Goal: Task Accomplishment & Management: Complete application form

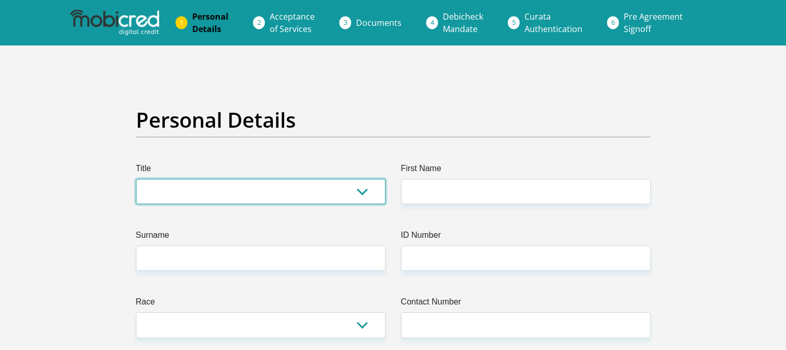
click at [242, 191] on select "Mr Ms Mrs Dr [PERSON_NAME]" at bounding box center [261, 191] width 250 height 25
select select "Mr"
click at [136, 179] on select "Mr Ms Mrs Dr [PERSON_NAME]" at bounding box center [261, 191] width 250 height 25
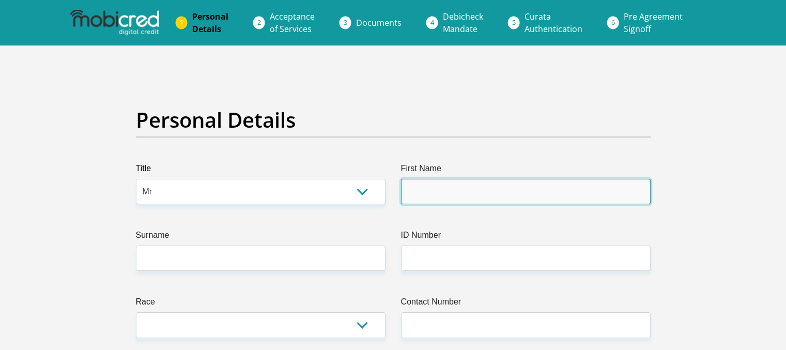
click at [440, 192] on input "First Name" at bounding box center [526, 191] width 250 height 25
type input "Nhlanhla"
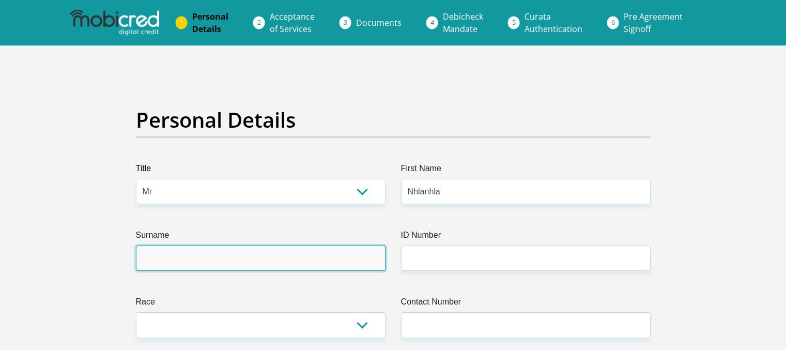
type input "Mgidi"
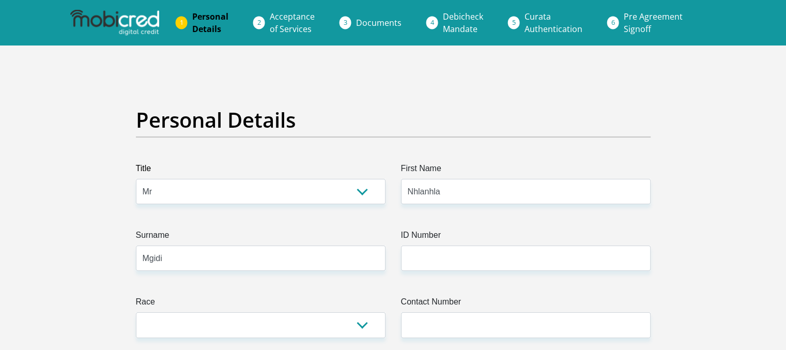
select select "ZAF"
type input "[STREET_ADDRESS]"
type input "Bronkhorstspruit"
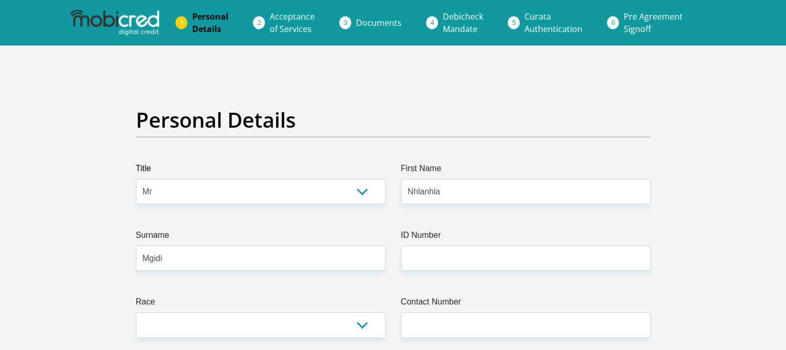
type input "1024"
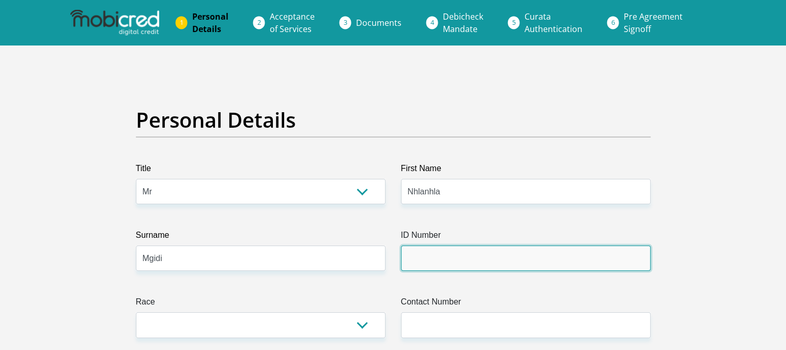
click at [425, 258] on input "ID Number" at bounding box center [526, 257] width 250 height 25
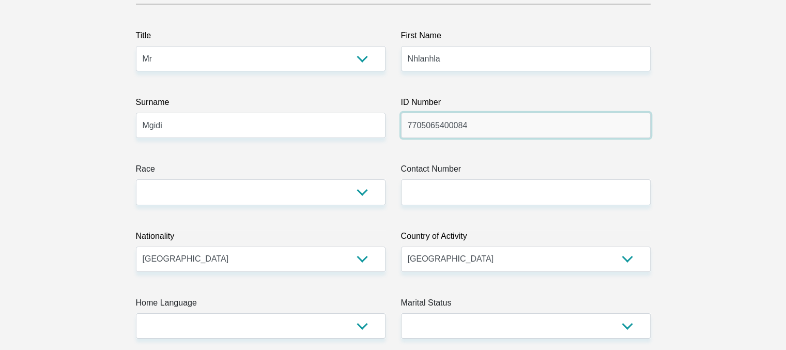
scroll to position [137, 0]
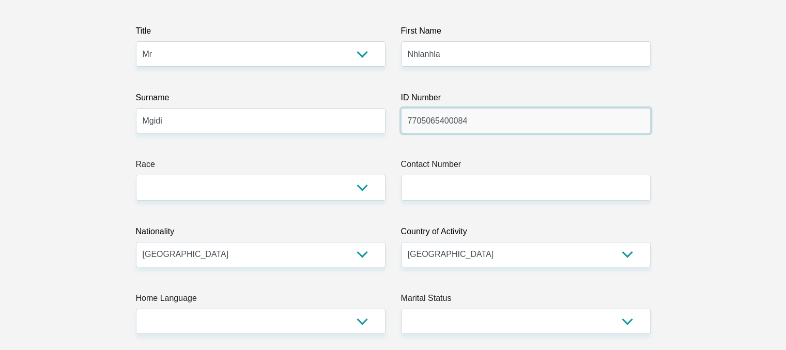
type input "7705065400084"
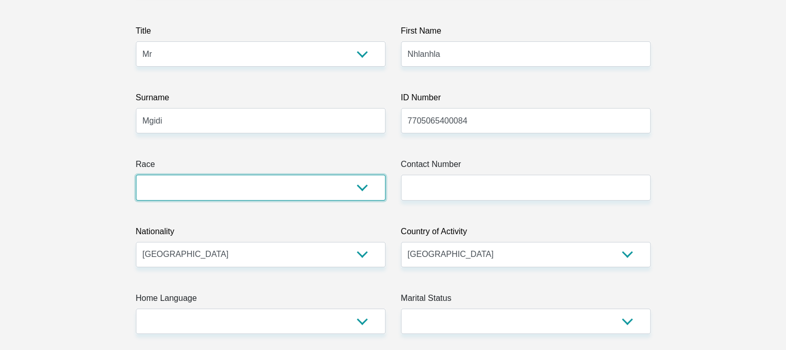
click at [266, 190] on select "Black Coloured Indian White Other" at bounding box center [261, 187] width 250 height 25
select select "1"
click at [136, 175] on select "Black Coloured Indian White Other" at bounding box center [261, 187] width 250 height 25
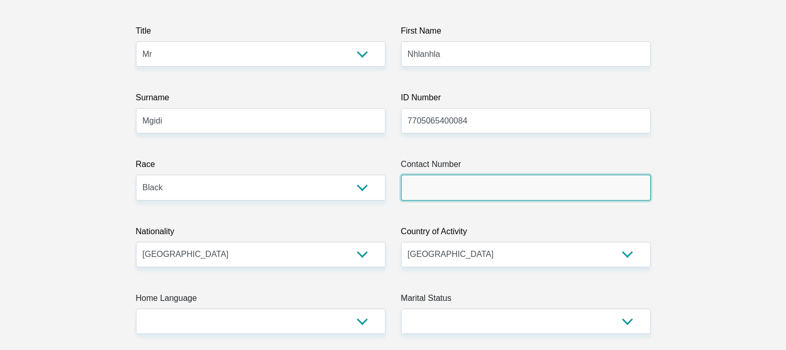
click at [431, 190] on input "Contact Number" at bounding box center [526, 187] width 250 height 25
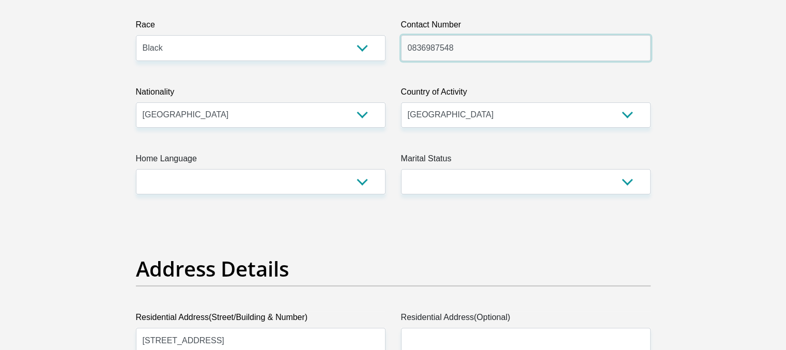
scroll to position [286, 0]
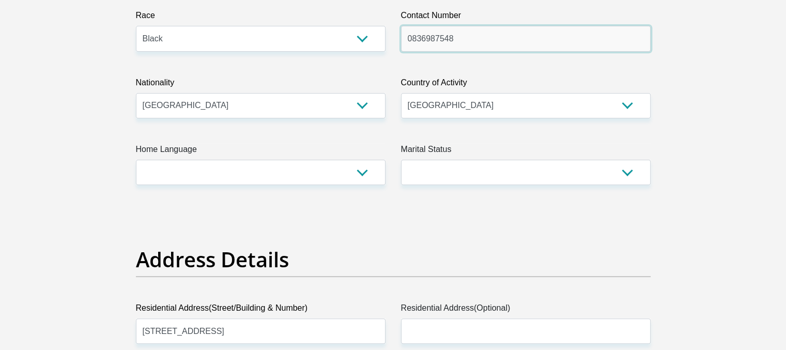
type input "0836987548"
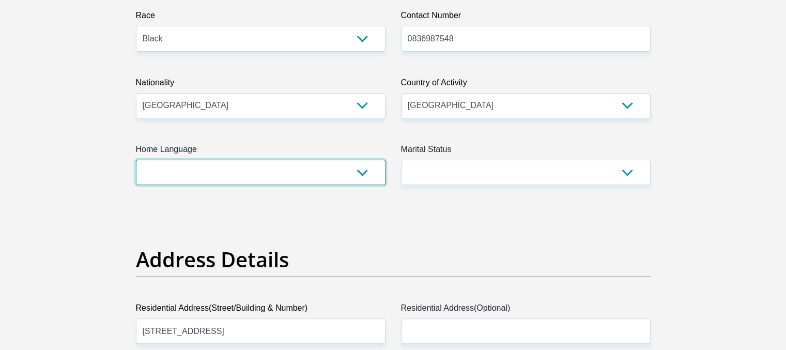
click at [362, 168] on select "Afrikaans English Sepedi South Ndebele Southern Sotho Swati Tsonga Tswana Venda…" at bounding box center [261, 172] width 250 height 25
select select "nbl"
click at [136, 160] on select "Afrikaans English Sepedi South Ndebele Southern Sotho Swati Tsonga Tswana Venda…" at bounding box center [261, 172] width 250 height 25
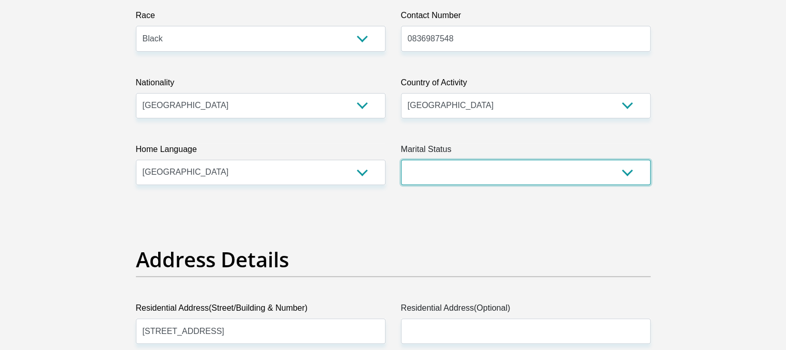
click at [534, 180] on select "Married ANC Single Divorced Widowed Married COP or Customary Law" at bounding box center [526, 172] width 250 height 25
select select "5"
click at [401, 160] on select "Married ANC Single Divorced Widowed Married COP or Customary Law" at bounding box center [526, 172] width 250 height 25
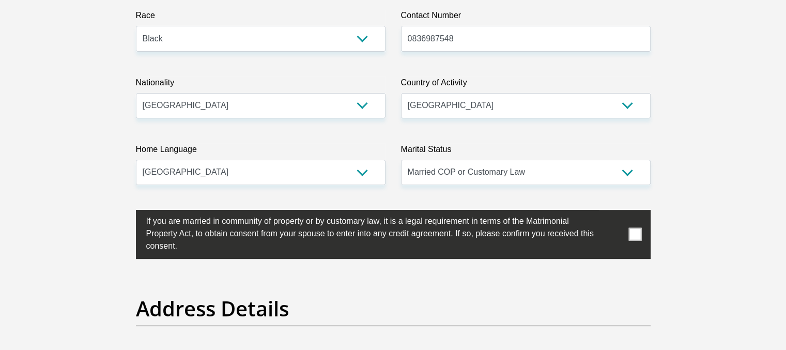
click at [636, 235] on span at bounding box center [634, 234] width 13 height 13
click at [126, 212] on input "checkbox" at bounding box center [126, 212] width 0 height 0
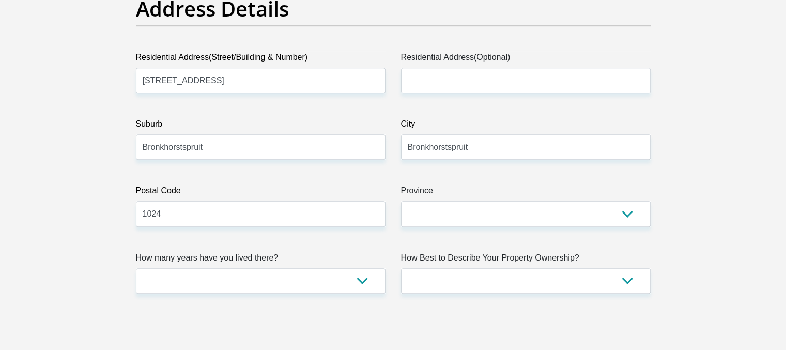
scroll to position [588, 0]
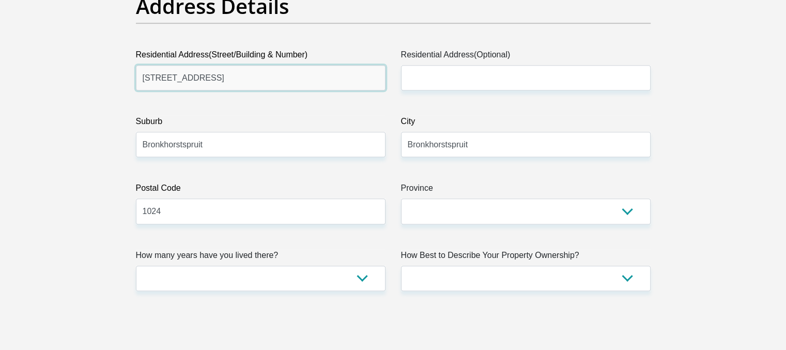
click at [244, 84] on input "[STREET_ADDRESS]" at bounding box center [261, 77] width 250 height 25
type input "2"
type input "921 [GEOGRAPHIC_DATA]"
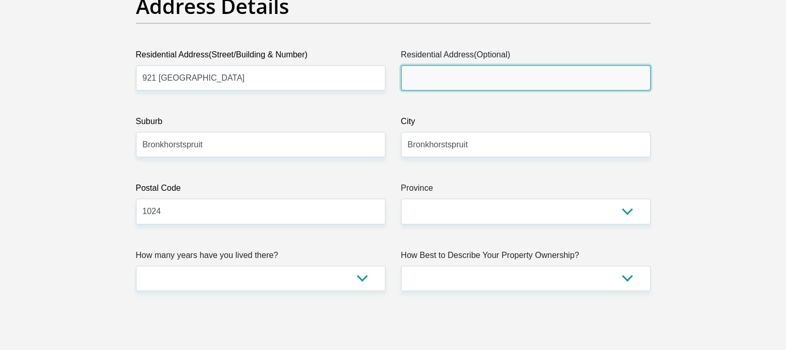
click at [408, 81] on input "Residential Address(Optional)" at bounding box center [526, 77] width 250 height 25
type input "[STREET_ADDRESS]"
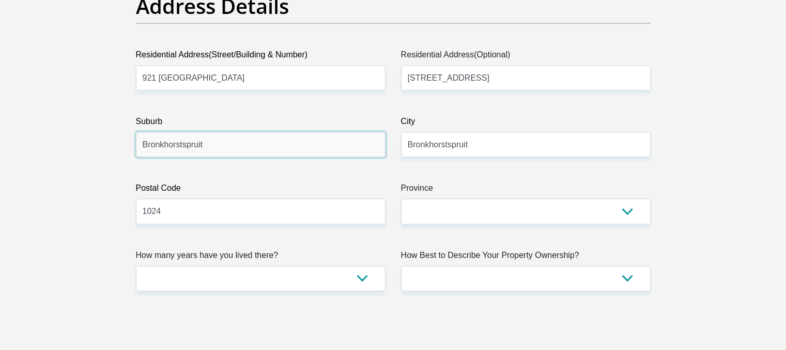
click at [224, 148] on input "Bronkhorstspruit" at bounding box center [261, 144] width 250 height 25
type input "B"
type input "e"
type input "Equestria"
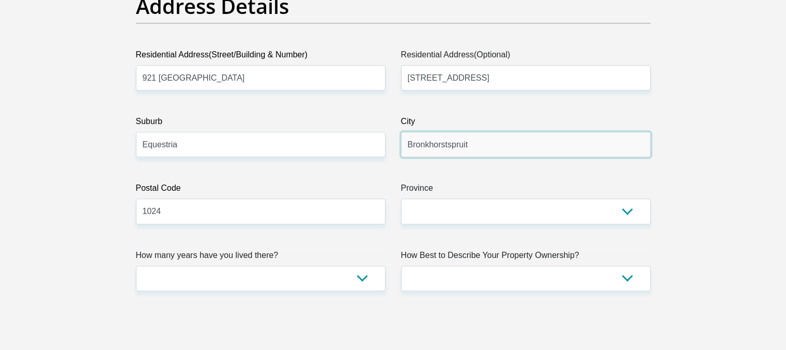
click at [478, 150] on input "Bronkhorstspruit" at bounding box center [526, 144] width 250 height 25
type input "B"
type input "[GEOGRAPHIC_DATA]"
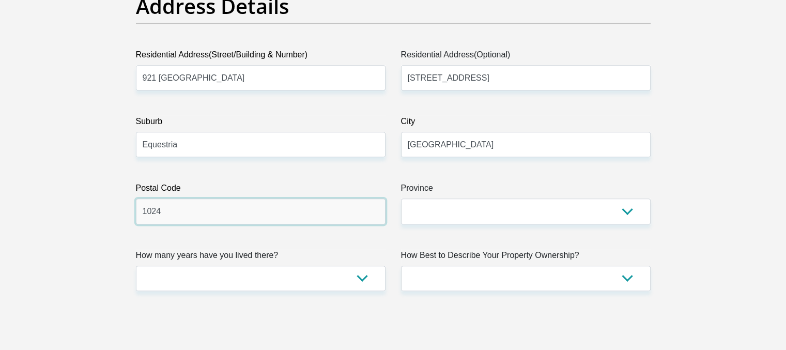
click at [190, 212] on input "1024" at bounding box center [261, 210] width 250 height 25
type input "1"
type input "0085"
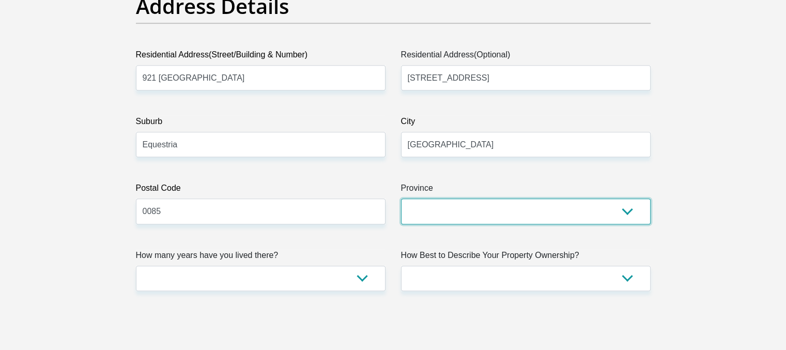
click at [606, 218] on select "Eastern Cape Free State [GEOGRAPHIC_DATA] [GEOGRAPHIC_DATA][DATE] [GEOGRAPHIC_D…" at bounding box center [526, 210] width 250 height 25
select select "Gauteng"
click at [401, 198] on select "Eastern Cape Free State [GEOGRAPHIC_DATA] [GEOGRAPHIC_DATA][DATE] [GEOGRAPHIC_D…" at bounding box center [526, 210] width 250 height 25
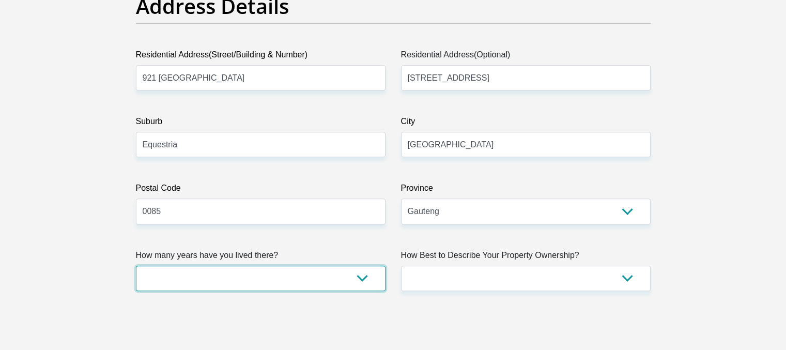
click at [359, 276] on select "less than 1 year 1-3 years 3-5 years 5+ years" at bounding box center [261, 278] width 250 height 25
select select "4"
click at [136, 266] on select "less than 1 year 1-3 years 3-5 years 5+ years" at bounding box center [261, 278] width 250 height 25
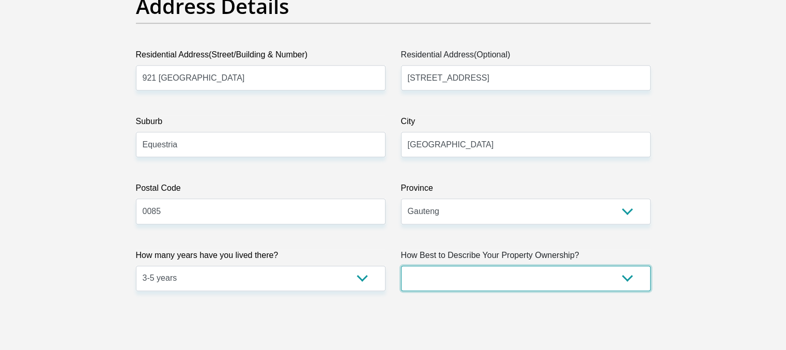
click at [623, 285] on select "Owned Rented Family Owned Company Dwelling" at bounding box center [526, 278] width 250 height 25
select select "Owned"
click at [401, 266] on select "Owned Rented Family Owned Company Dwelling" at bounding box center [526, 278] width 250 height 25
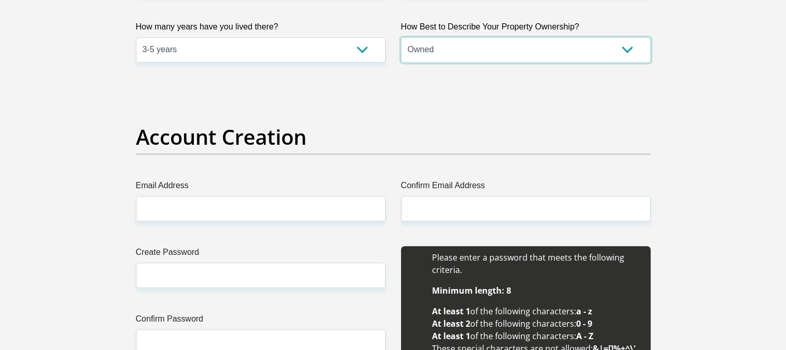
scroll to position [821, 0]
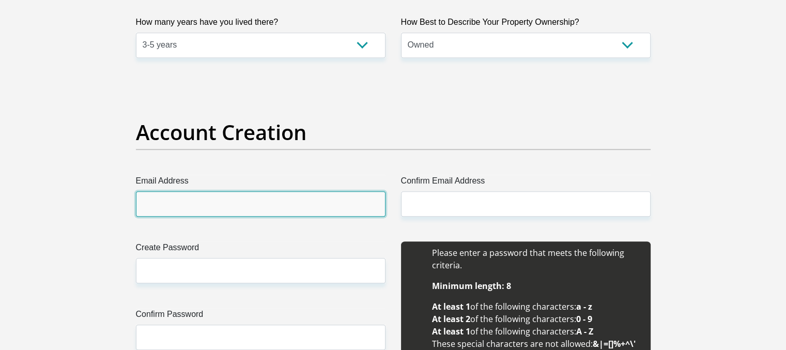
click at [191, 203] on input "Email Address" at bounding box center [261, 203] width 250 height 25
type input "[EMAIL_ADDRESS][DOMAIN_NAME]"
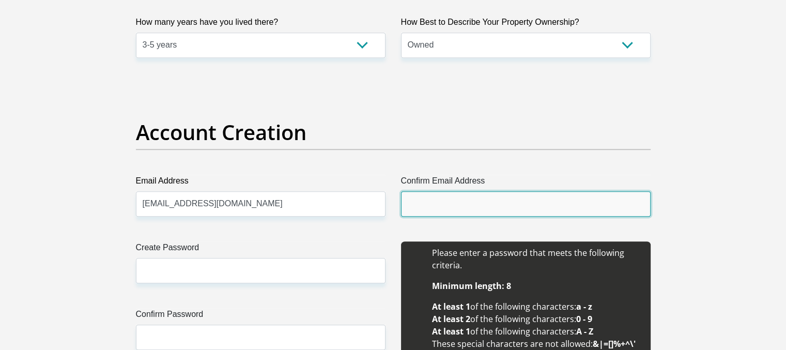
click at [429, 199] on input "Confirm Email Address" at bounding box center [526, 203] width 250 height 25
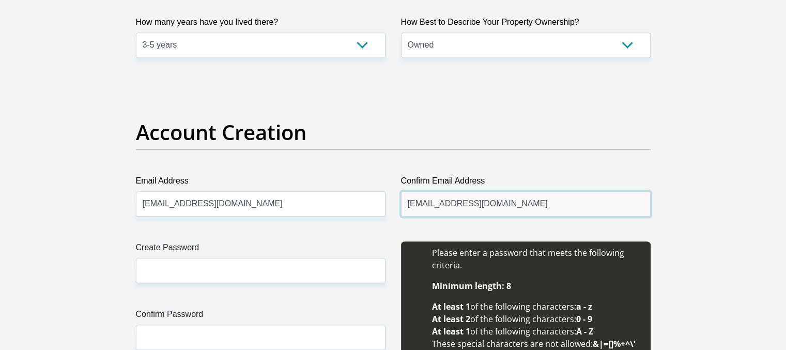
type input "[EMAIL_ADDRESS][DOMAIN_NAME]"
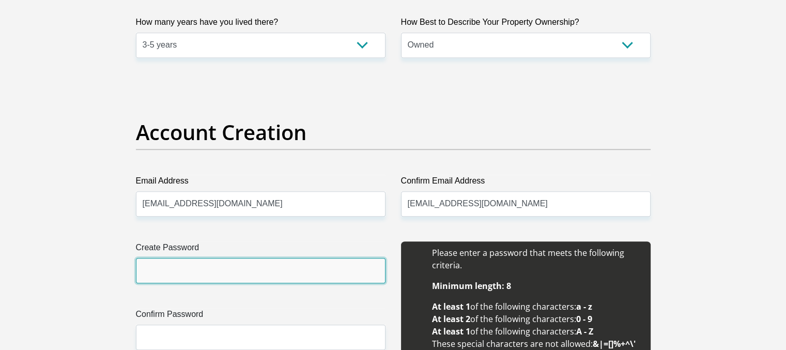
click at [262, 271] on input "Create Password" at bounding box center [261, 270] width 250 height 25
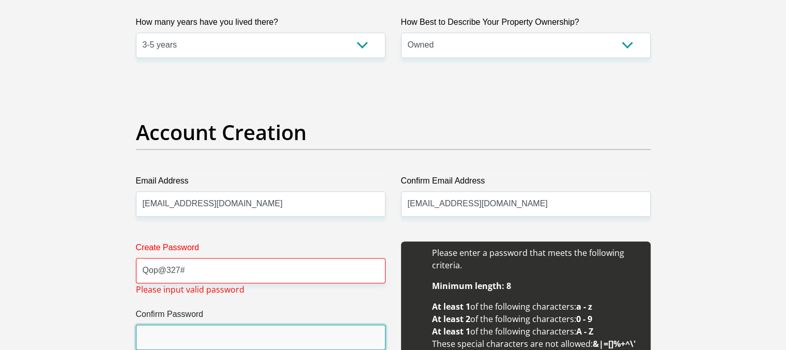
click at [186, 335] on input "Confirm Password" at bounding box center [261, 336] width 250 height 25
click at [181, 340] on input "Confirm Password" at bounding box center [261, 336] width 250 height 25
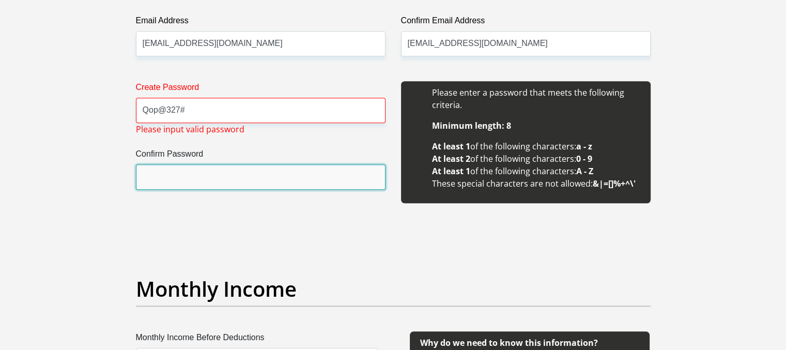
scroll to position [984, 0]
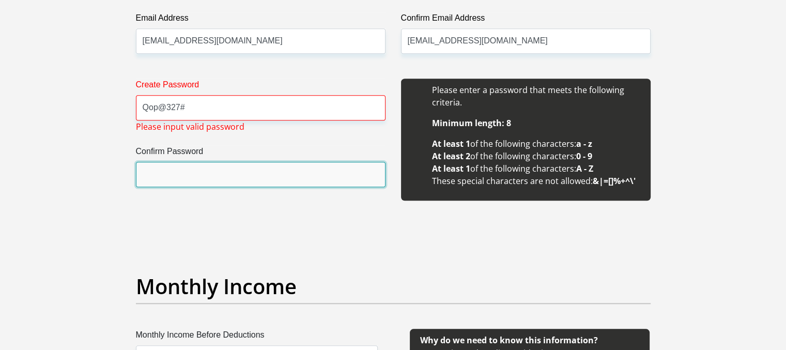
click at [261, 172] on input "Confirm Password" at bounding box center [261, 174] width 250 height 25
click at [260, 174] on input "Confirm Password" at bounding box center [261, 174] width 250 height 25
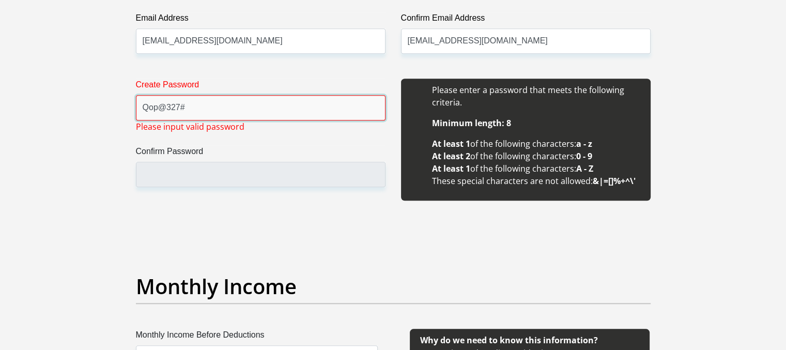
click at [206, 108] on input "Qop@327#" at bounding box center [261, 107] width 250 height 25
type input "Q"
click at [229, 133] on div "Create Password Please input valid password Confirm Password" at bounding box center [260, 145] width 265 height 133
click at [235, 105] on input "Create Password" at bounding box center [261, 107] width 250 height 25
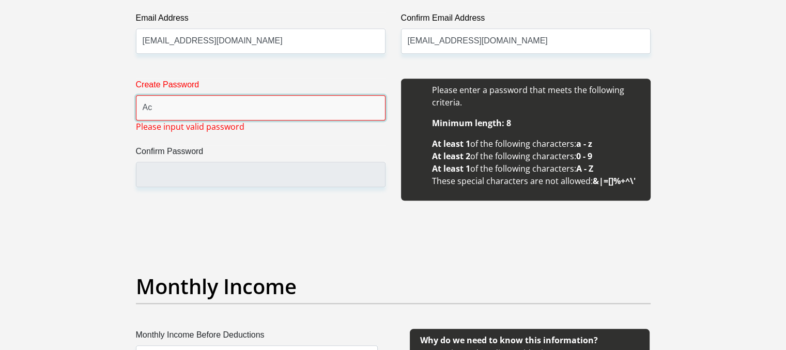
type input "A"
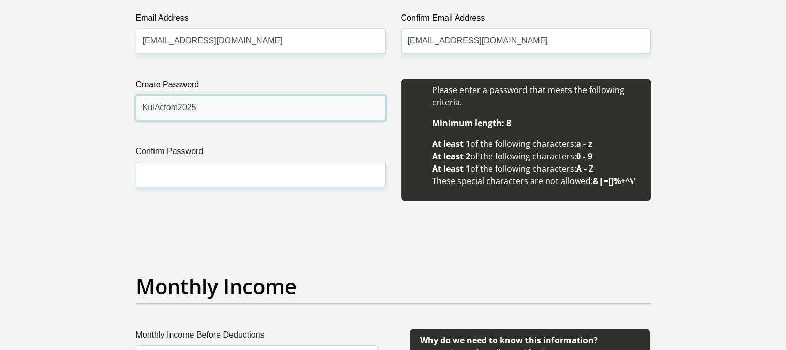
type input "KulActom2025"
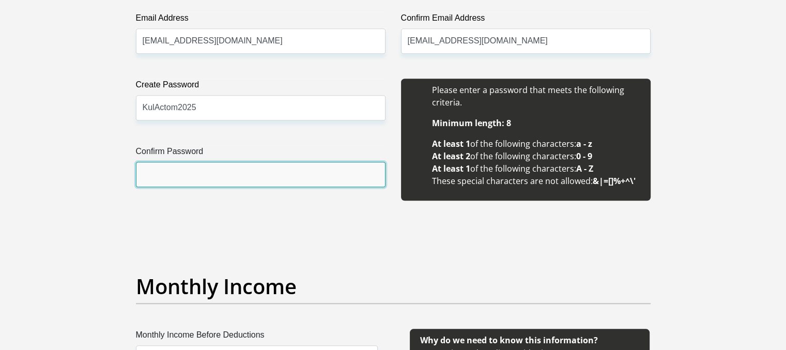
click at [189, 173] on input "Confirm Password" at bounding box center [261, 174] width 250 height 25
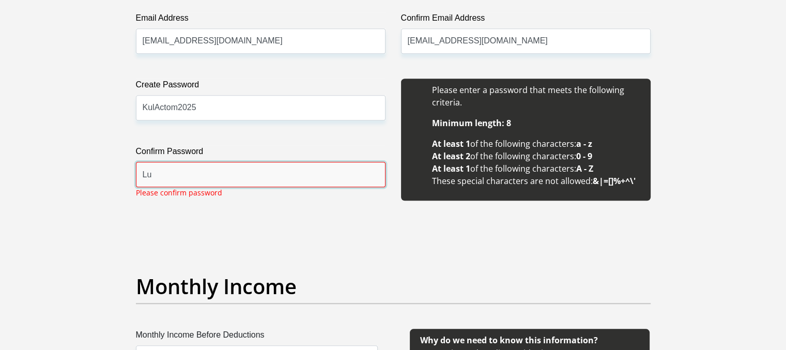
type input "L"
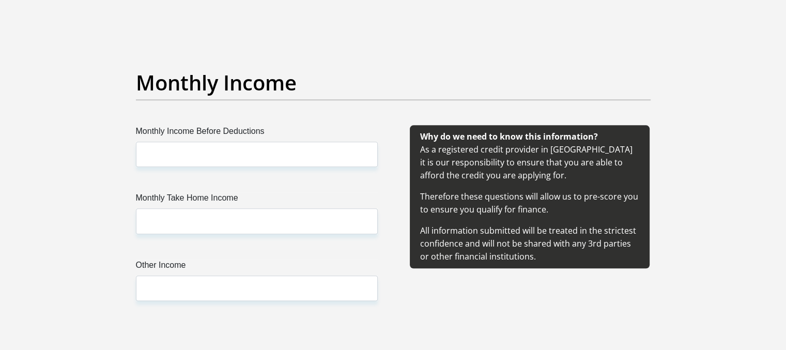
scroll to position [1197, 0]
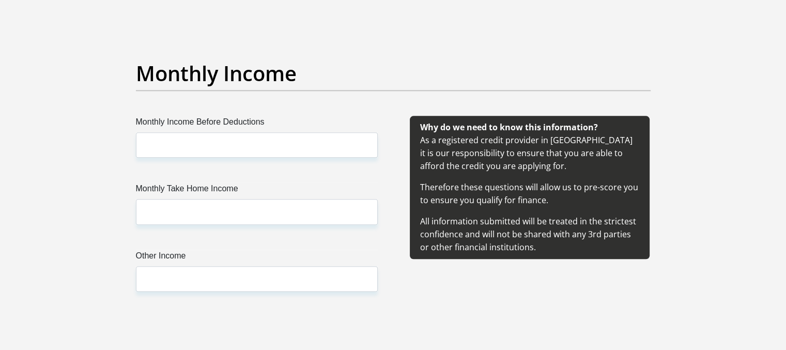
type input "KulActom2025"
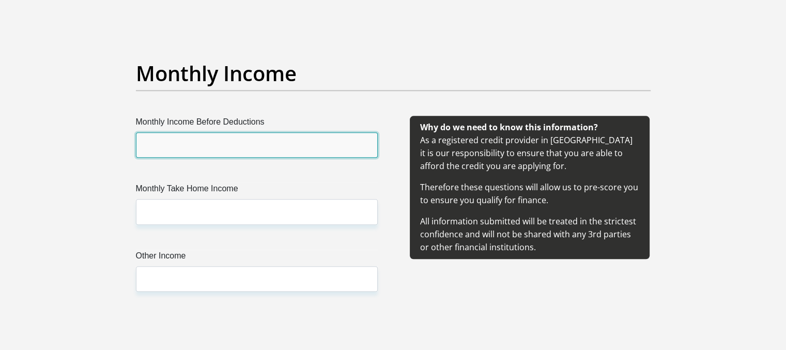
click at [231, 139] on input "Monthly Income Before Deductions" at bounding box center [257, 144] width 242 height 25
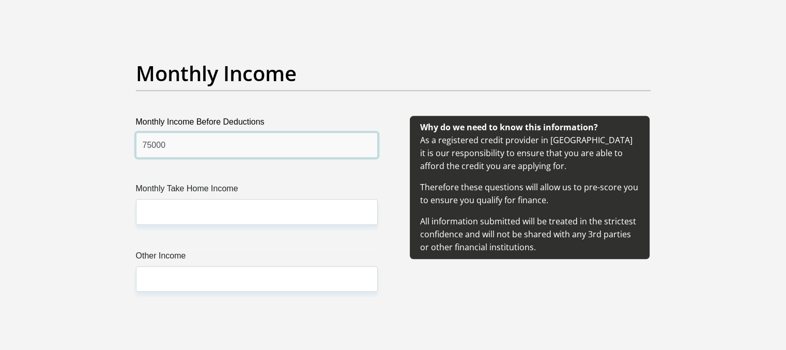
type input "75000"
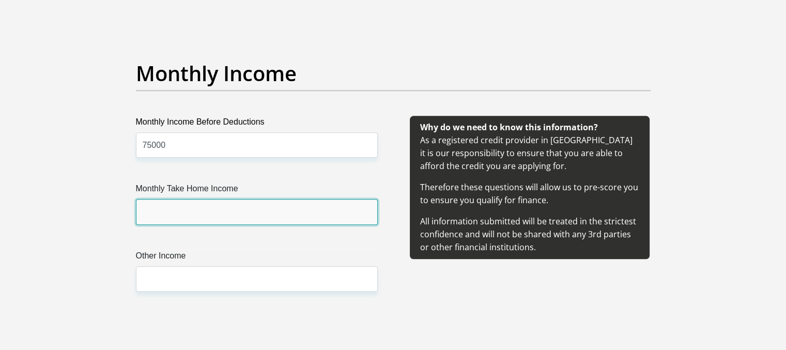
click at [185, 209] on input "Monthly Take Home Income" at bounding box center [257, 211] width 242 height 25
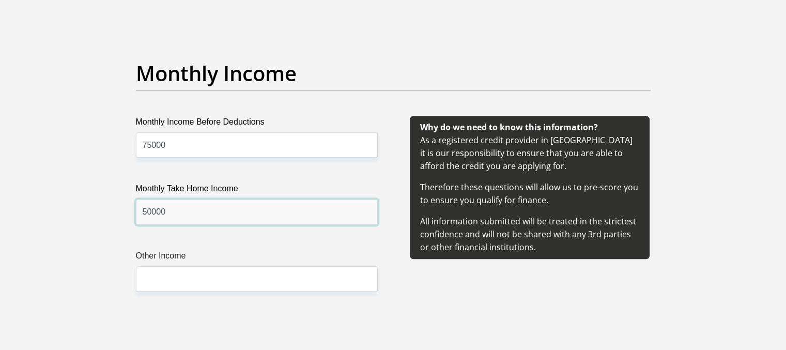
type input "50000"
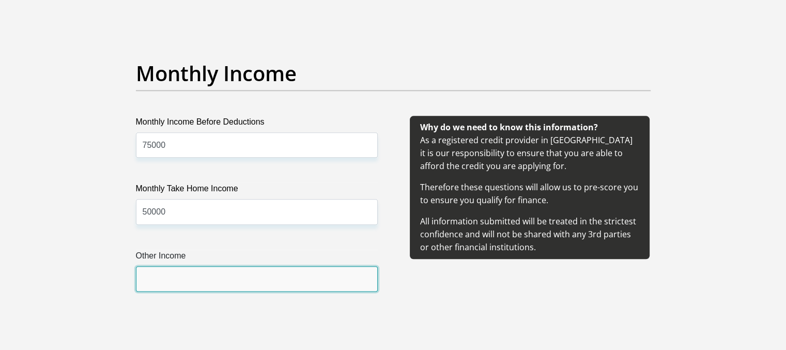
click at [175, 281] on input "Other Income" at bounding box center [257, 278] width 242 height 25
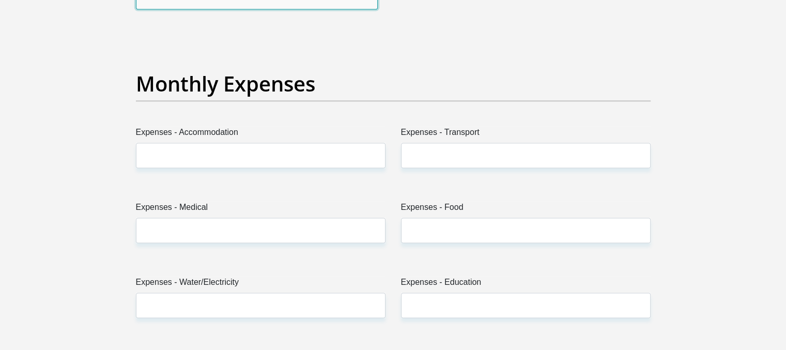
scroll to position [1489, 0]
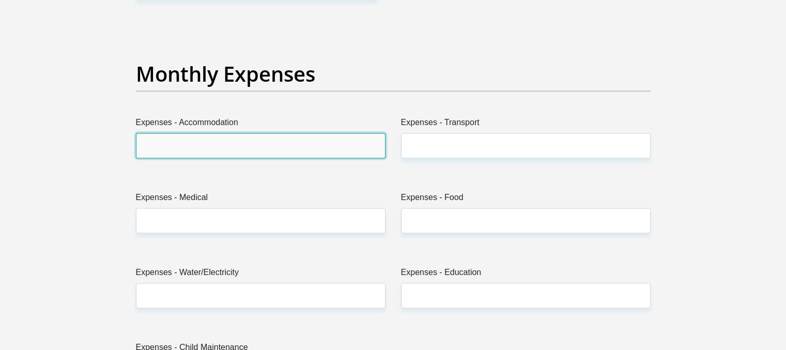
click at [341, 148] on input "Expenses - Accommodation" at bounding box center [261, 145] width 250 height 25
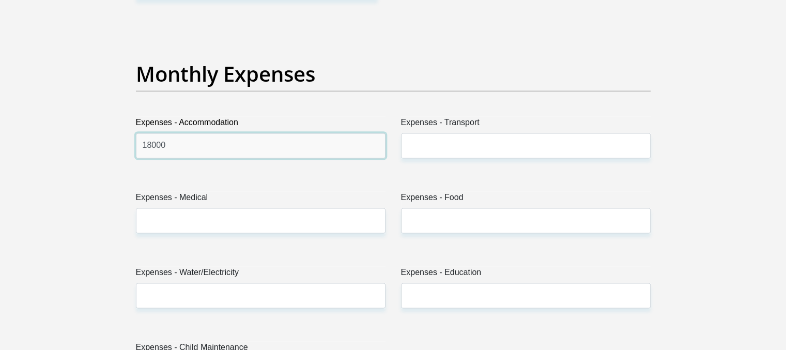
type input "18000"
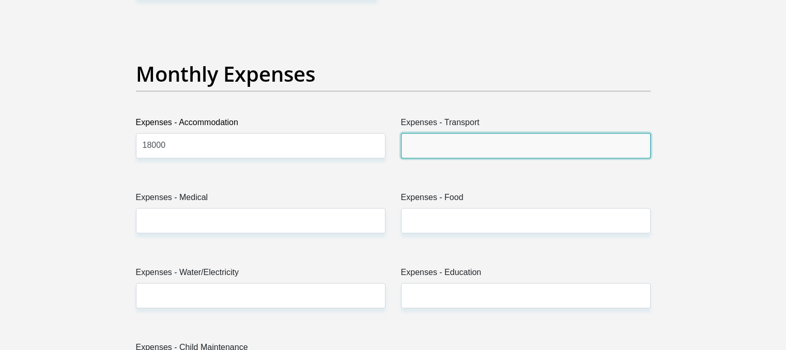
click at [450, 145] on input "Expenses - Transport" at bounding box center [526, 145] width 250 height 25
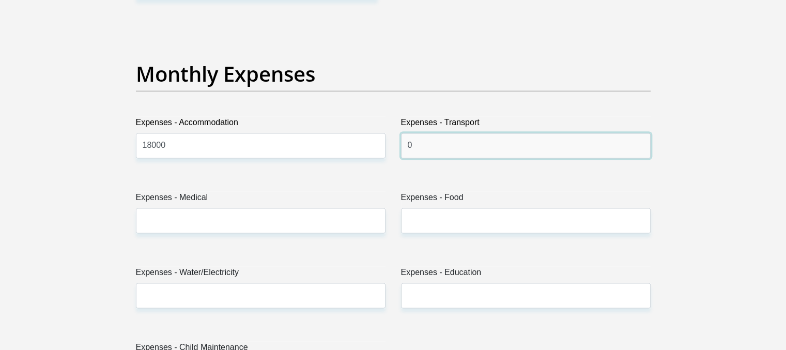
type input "0"
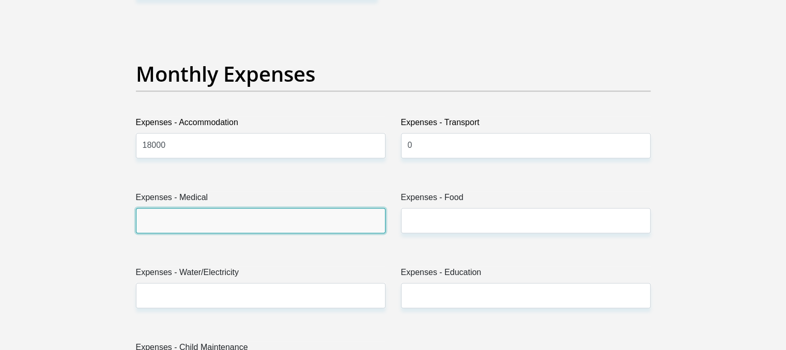
click at [334, 225] on input "Expenses - Medical" at bounding box center [261, 220] width 250 height 25
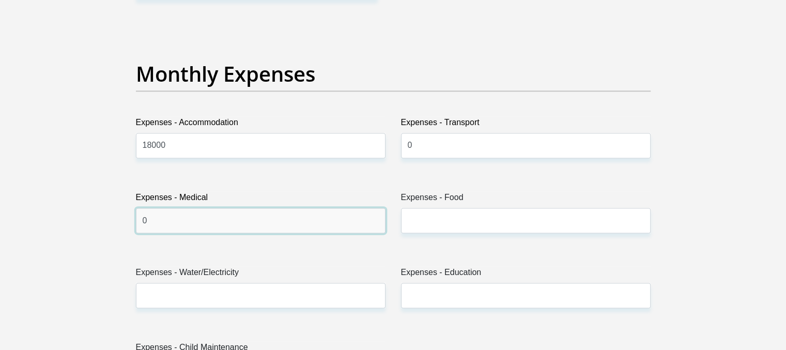
type input "0"
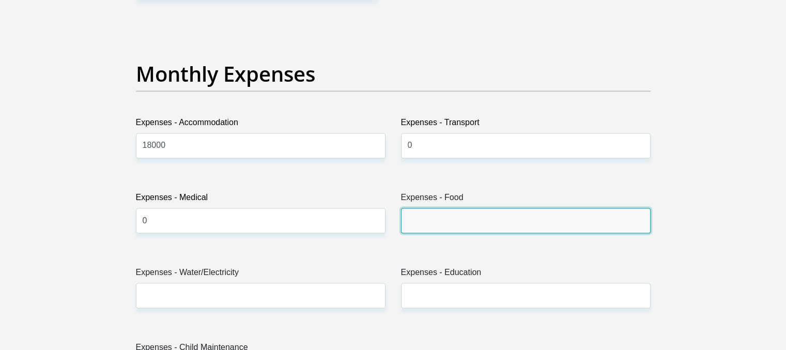
click at [419, 222] on input "Expenses - Food" at bounding box center [526, 220] width 250 height 25
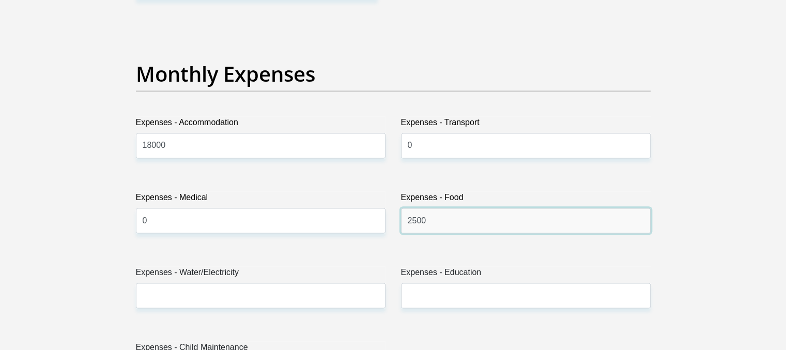
type input "2500"
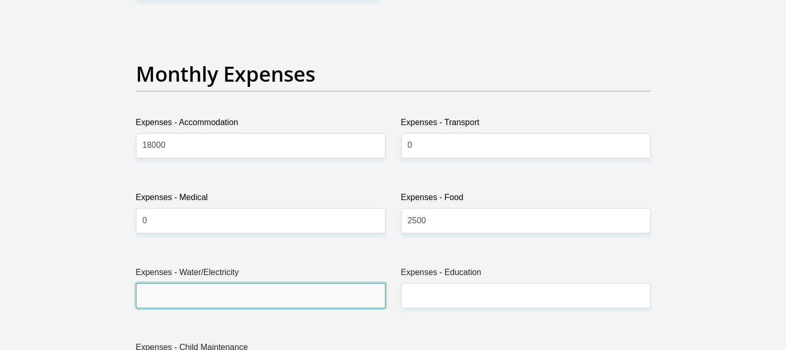
click at [244, 295] on input "Expenses - Water/Electricity" at bounding box center [261, 295] width 250 height 25
type input "5000"
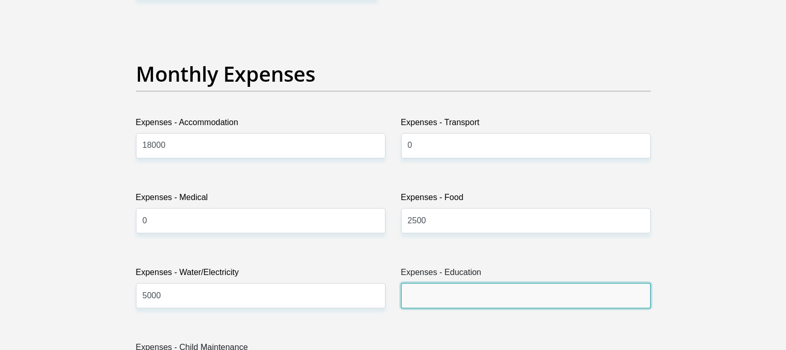
click at [423, 290] on input "Expenses - Education" at bounding box center [526, 295] width 250 height 25
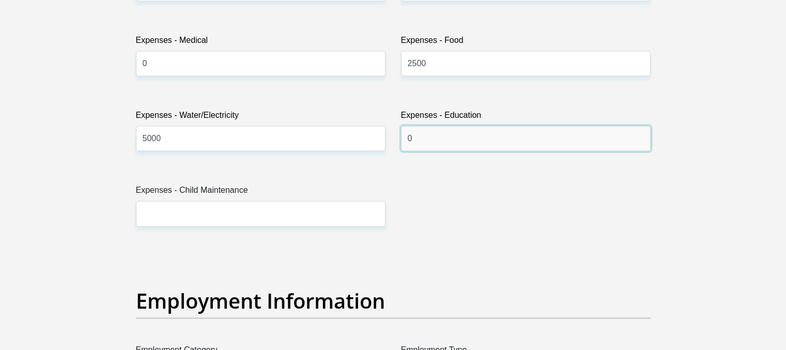
scroll to position [1613, 0]
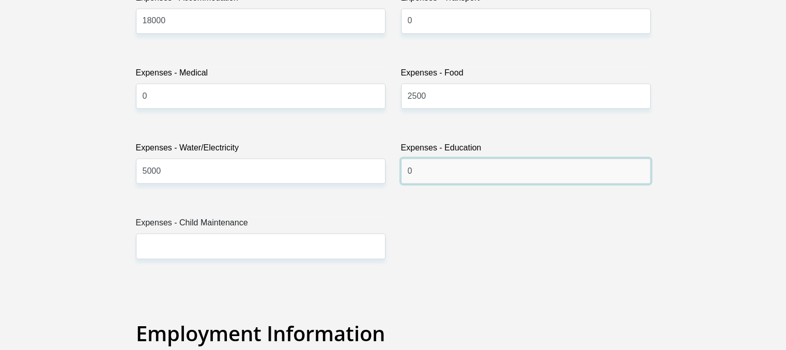
type input "0"
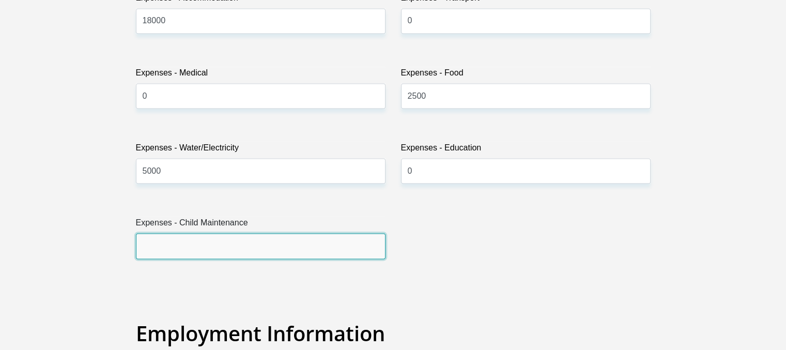
click at [234, 240] on input "Expenses - Child Maintenance" at bounding box center [261, 245] width 250 height 25
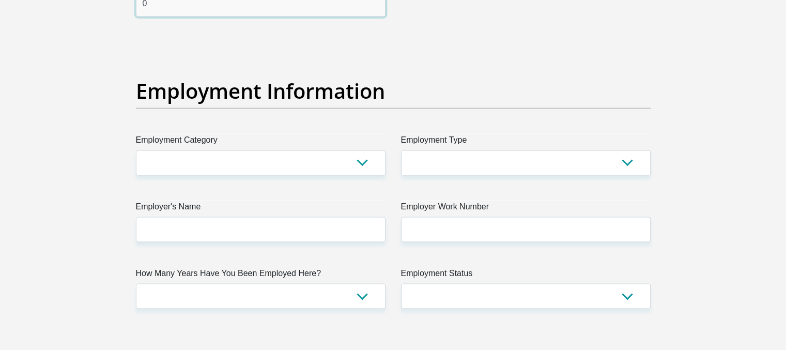
scroll to position [1858, 0]
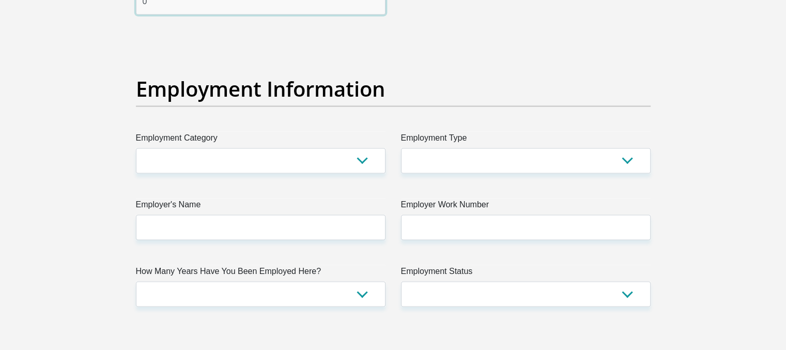
type input "0"
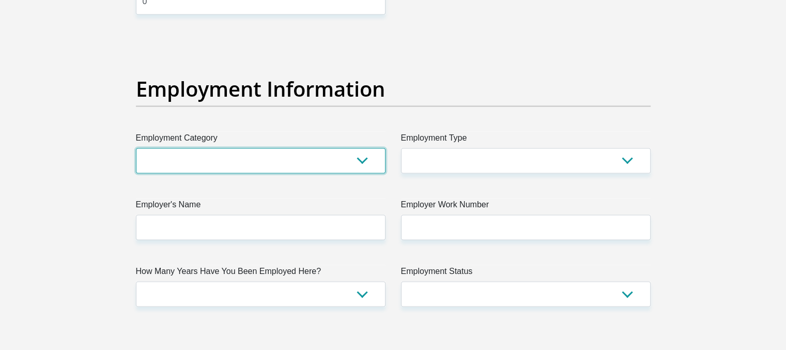
click at [361, 165] on select "AGRICULTURE ALCOHOL & TOBACCO CONSTRUCTION MATERIALS METALLURGY EQUIPMENT FOR R…" at bounding box center [261, 160] width 250 height 25
select select "27"
click at [136, 148] on select "AGRICULTURE ALCOHOL & TOBACCO CONSTRUCTION MATERIALS METALLURGY EQUIPMENT FOR R…" at bounding box center [261, 160] width 250 height 25
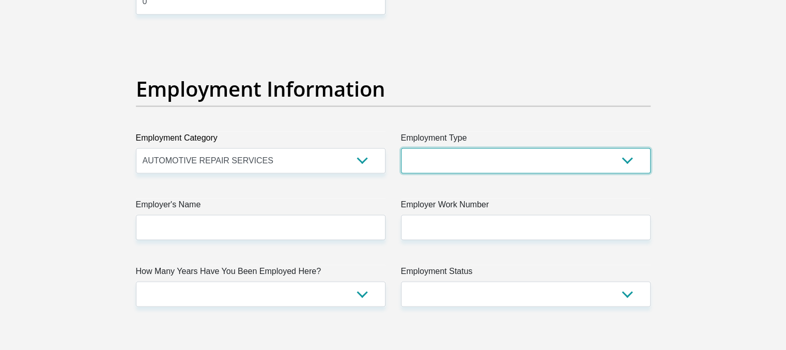
click at [616, 160] on select "College/Lecturer Craft Seller Creative Driver Executive Farmer Forces - Non Com…" at bounding box center [526, 160] width 250 height 25
select select "Executive"
click at [401, 148] on select "College/Lecturer Craft Seller Creative Driver Executive Farmer Forces - Non Com…" at bounding box center [526, 160] width 250 height 25
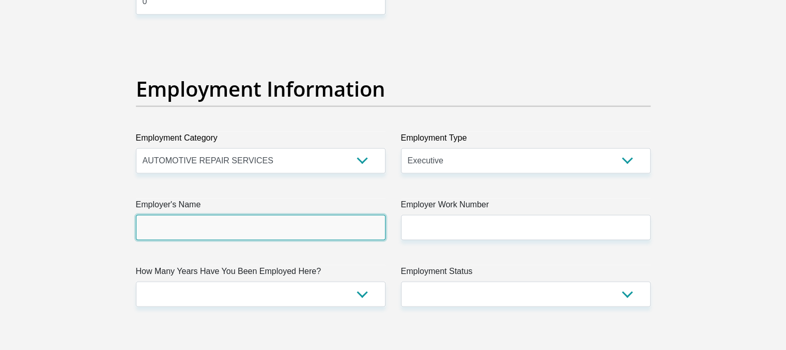
click at [325, 223] on input "Employer's Name" at bounding box center [261, 226] width 250 height 25
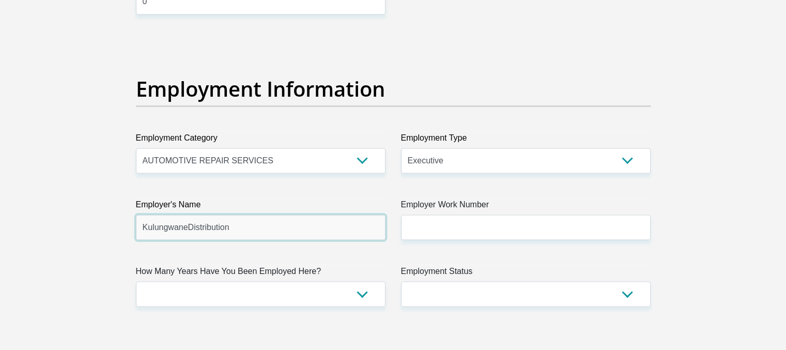
type input "KulungwaneDistribution"
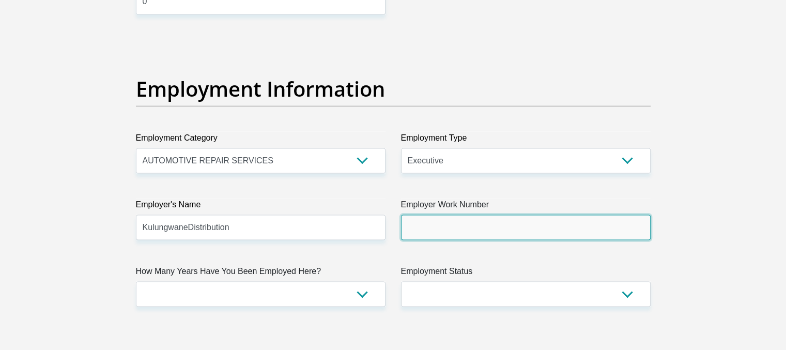
click at [479, 226] on input "Employer Work Number" at bounding box center [526, 226] width 250 height 25
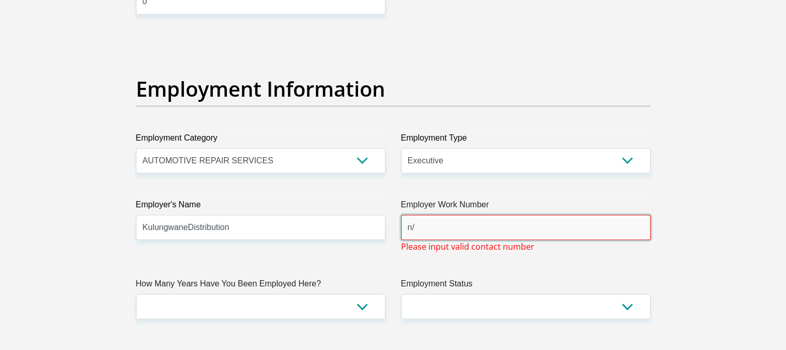
type input "n"
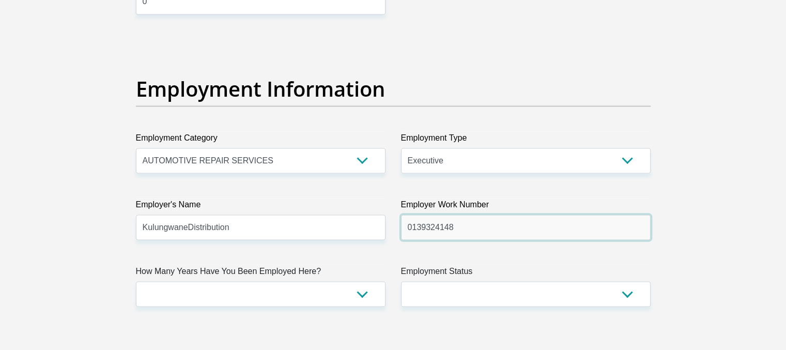
type input "0139324148"
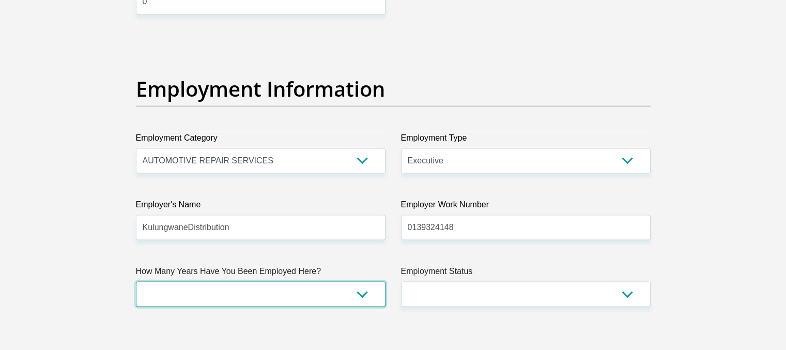
click at [365, 292] on select "less than 1 year 1-3 years 3-5 years 5+ years" at bounding box center [261, 293] width 250 height 25
select select "60"
click at [136, 281] on select "less than 1 year 1-3 years 3-5 years 5+ years" at bounding box center [261, 293] width 250 height 25
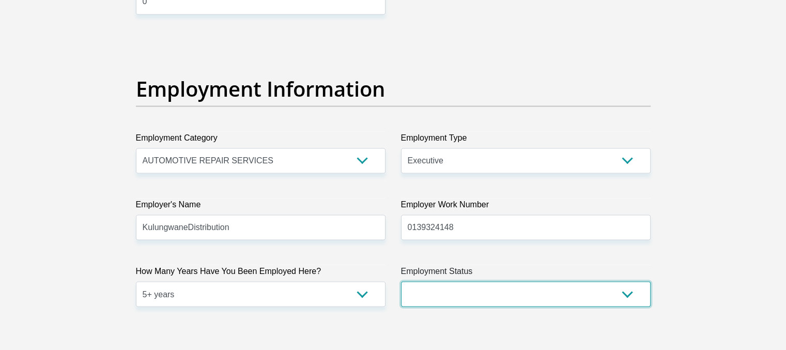
click at [496, 298] on select "Permanent/Full-time Part-time/Casual [DEMOGRAPHIC_DATA] Worker Self-Employed Ho…" at bounding box center [526, 293] width 250 height 25
select select "4"
click at [401, 281] on select "Permanent/Full-time Part-time/Casual [DEMOGRAPHIC_DATA] Worker Self-Employed Ho…" at bounding box center [526, 293] width 250 height 25
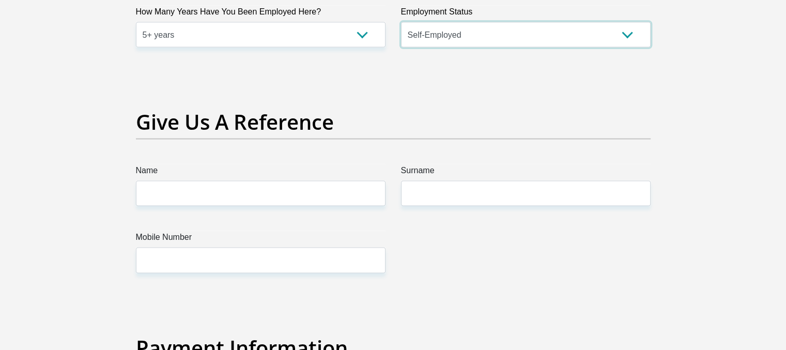
scroll to position [2124, 0]
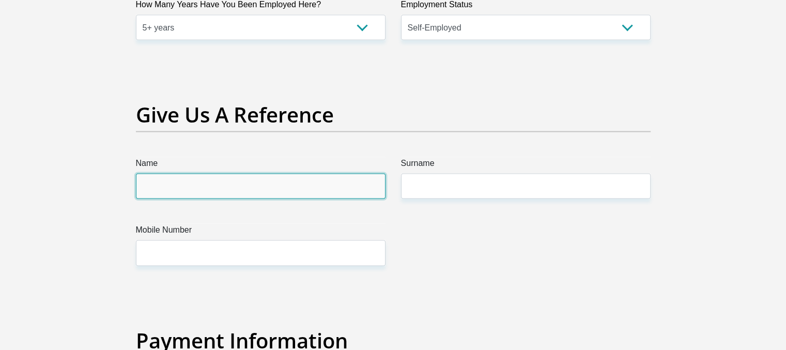
click at [272, 185] on input "Name" at bounding box center [261, 186] width 250 height 25
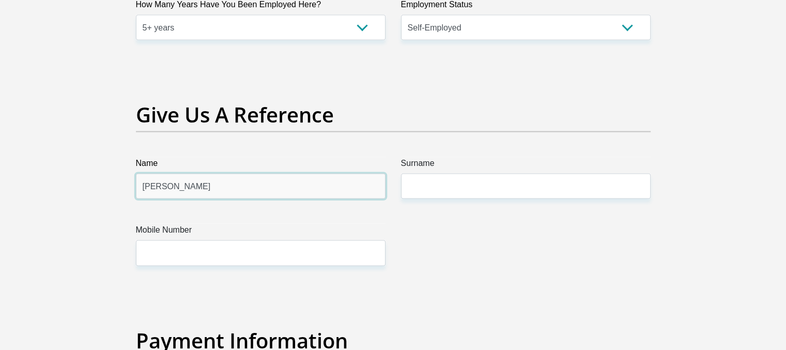
type input "[PERSON_NAME]"
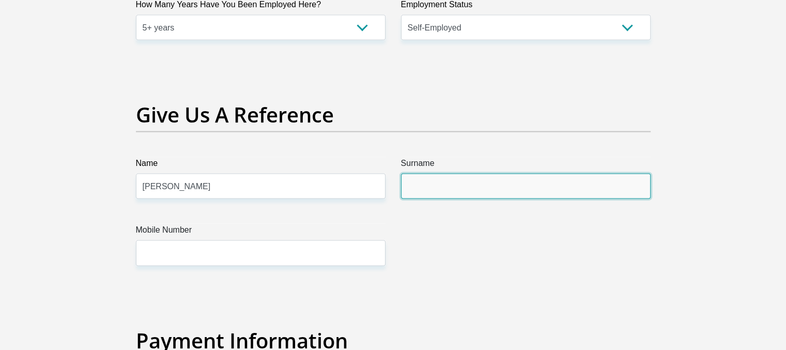
click at [449, 186] on input "Surname" at bounding box center [526, 186] width 250 height 25
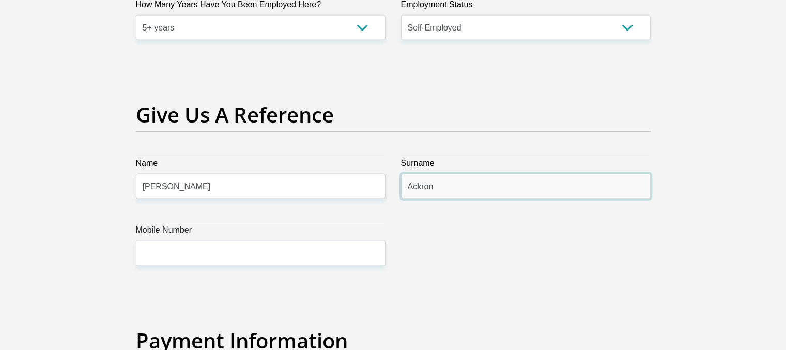
type input "Ackron"
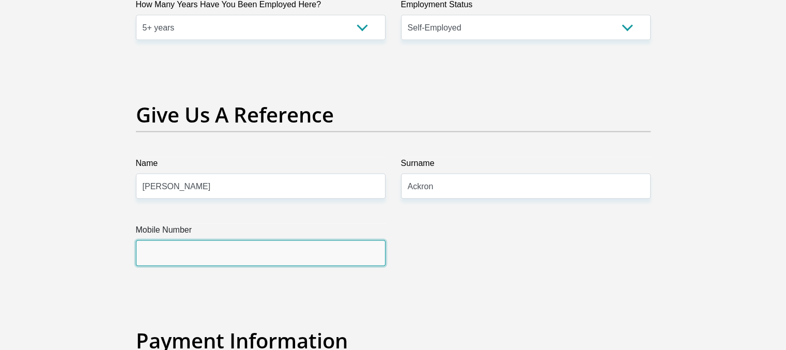
click at [248, 254] on input "Mobile Number" at bounding box center [261, 252] width 250 height 25
